Goal: Check status: Check status

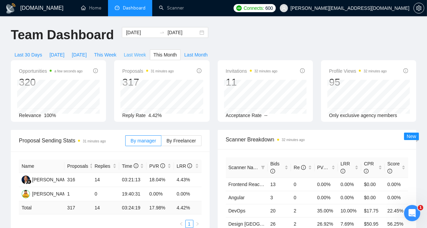
click at [146, 51] on span "Last Week" at bounding box center [135, 54] width 22 height 7
type input "2025-08-18"
type input "2025-08-24"
click at [87, 51] on span "Yesterday" at bounding box center [79, 54] width 15 height 7
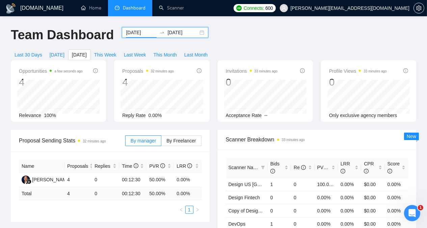
click at [137, 34] on input "2025-08-24" at bounding box center [141, 32] width 31 height 7
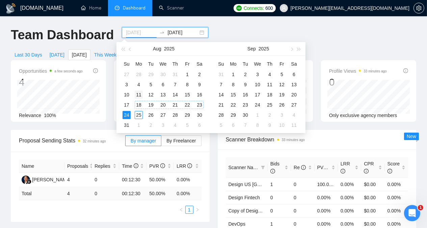
type input "2025-08-11"
click at [138, 95] on div "11" at bounding box center [139, 94] width 8 height 8
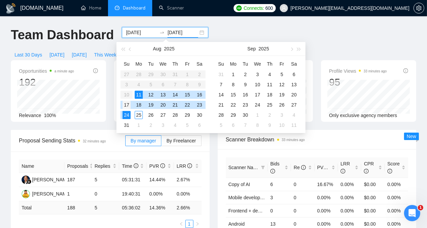
type input "2025-08-17"
click at [127, 106] on div "17" at bounding box center [127, 105] width 8 height 8
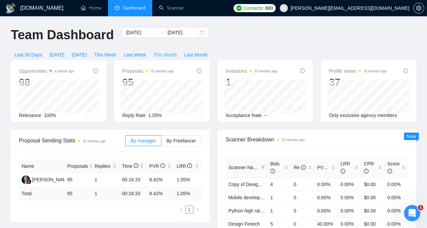
click at [177, 51] on span "This Month" at bounding box center [165, 54] width 23 height 7
type input "2025-08-01"
type input "2025-08-31"
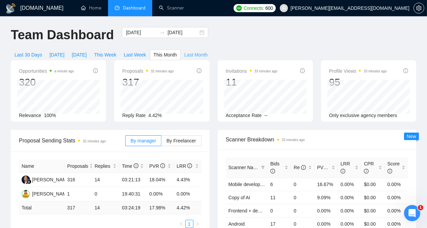
click at [208, 51] on span "Last Month" at bounding box center [195, 54] width 23 height 7
type input "2025-07-01"
type input "2025-07-31"
